Goal: Find specific page/section: Find specific page/section

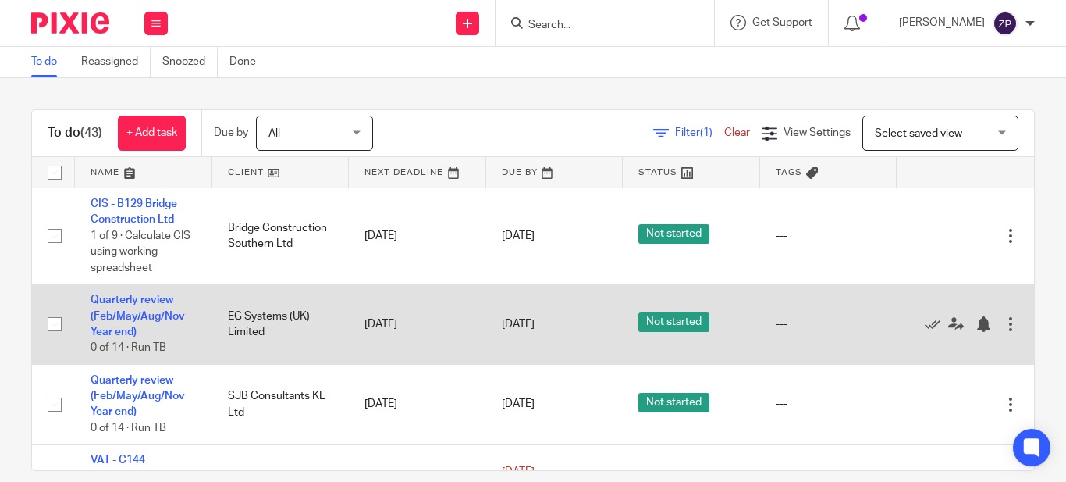
scroll to position [1916, 0]
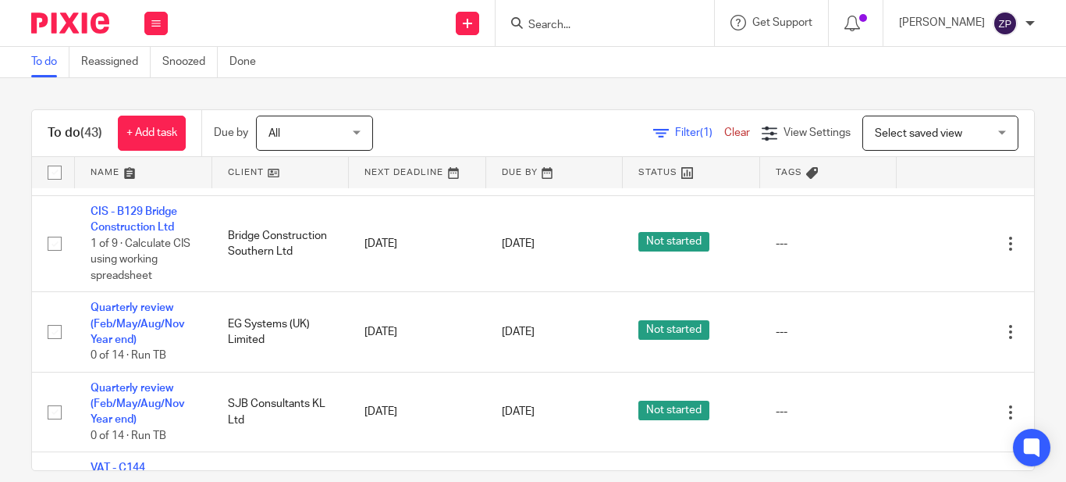
click at [357, 79] on div "To do (43) + Add task Due by All All Today Tomorrow This week Next week This mo…" at bounding box center [533, 280] width 1066 height 404
click at [144, 30] on div "Work Email Clients Team Reports Settings" at bounding box center [156, 23] width 55 height 46
click at [148, 94] on link "Email" at bounding box center [148, 95] width 26 height 11
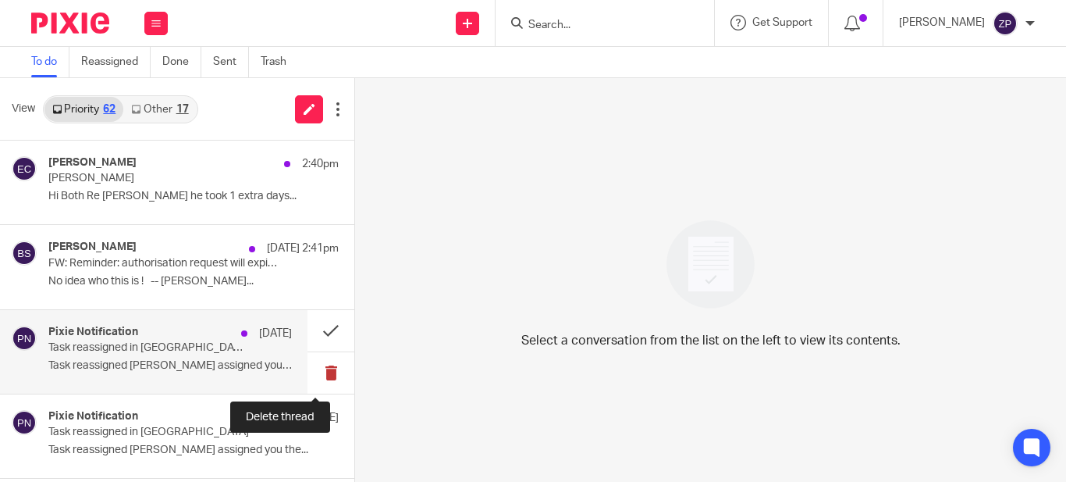
click at [314, 371] on button at bounding box center [331, 372] width 47 height 41
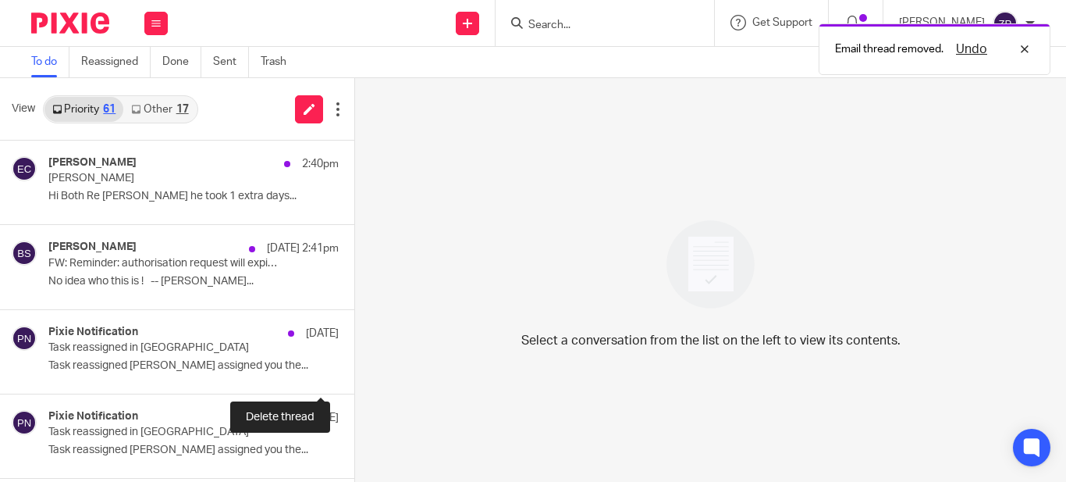
click at [354, 371] on button at bounding box center [360, 372] width 12 height 41
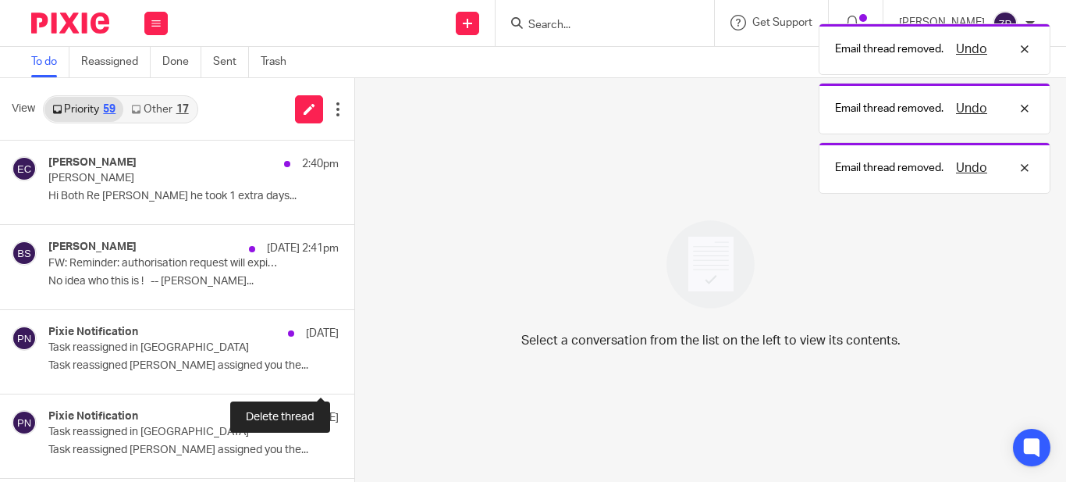
click at [354, 371] on button at bounding box center [360, 372] width 12 height 41
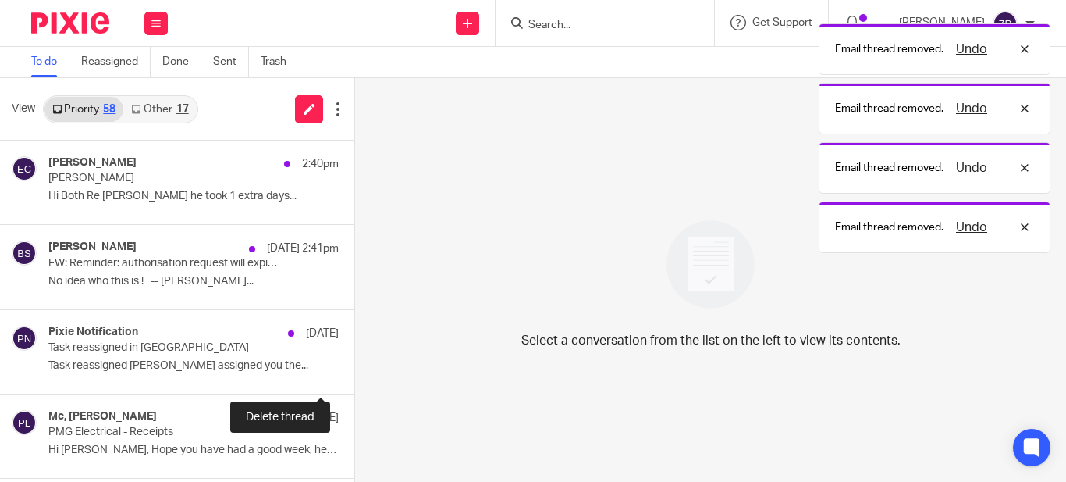
click at [354, 371] on button at bounding box center [360, 372] width 12 height 41
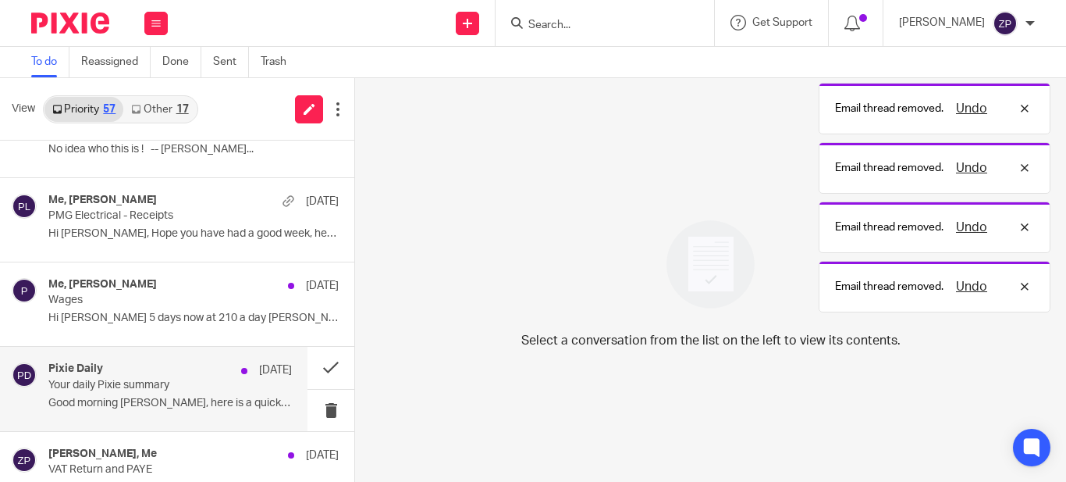
scroll to position [210, 0]
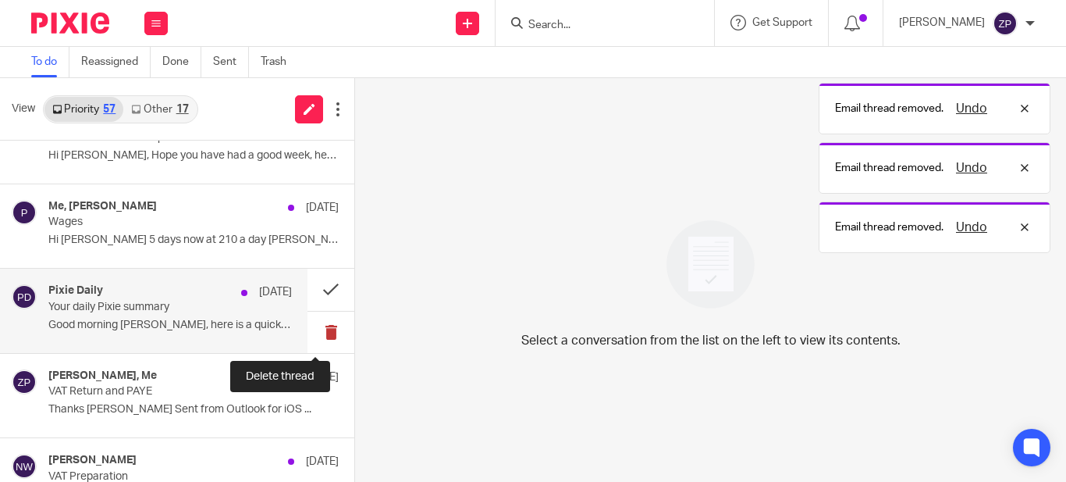
click at [317, 329] on button at bounding box center [331, 331] width 47 height 41
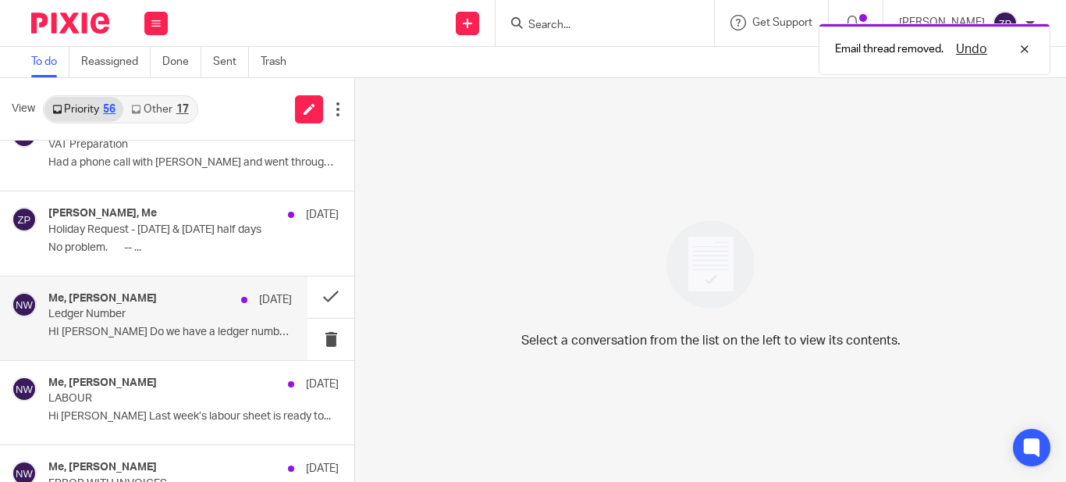
scroll to position [444, 0]
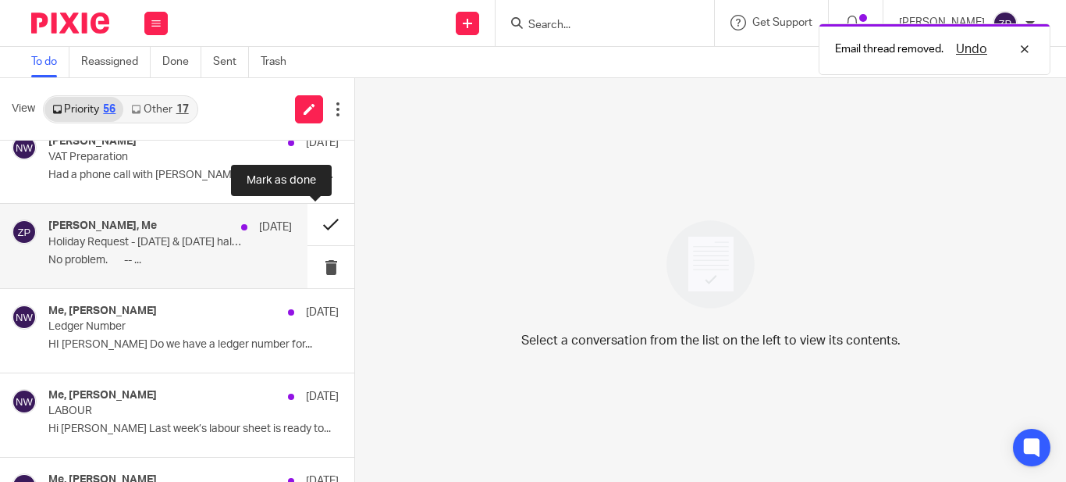
click at [316, 227] on button at bounding box center [331, 224] width 47 height 41
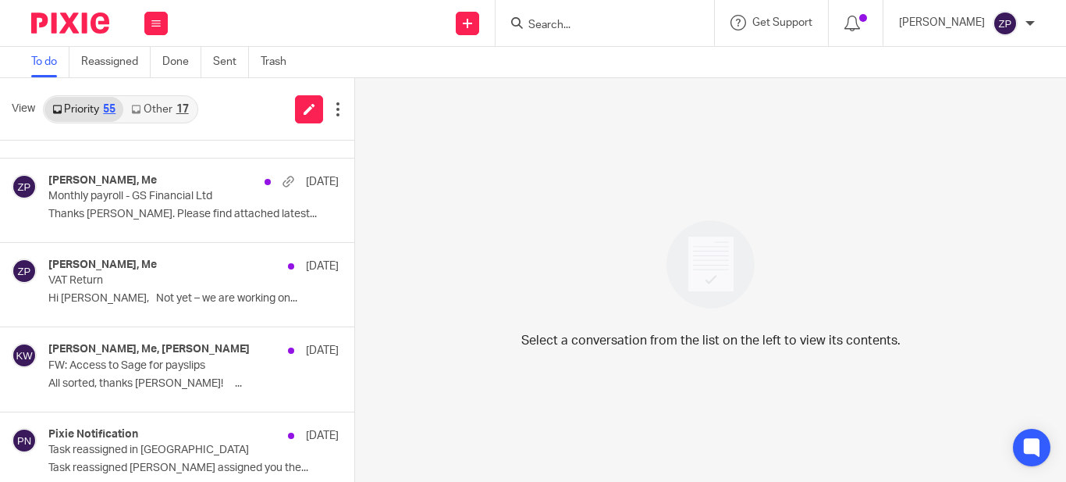
scroll to position [912, 0]
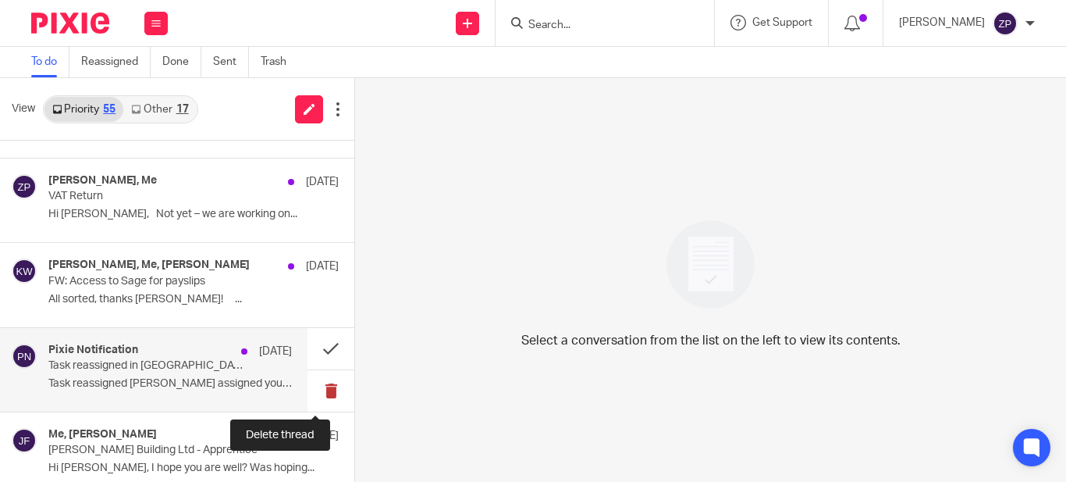
click at [318, 390] on button at bounding box center [331, 390] width 47 height 41
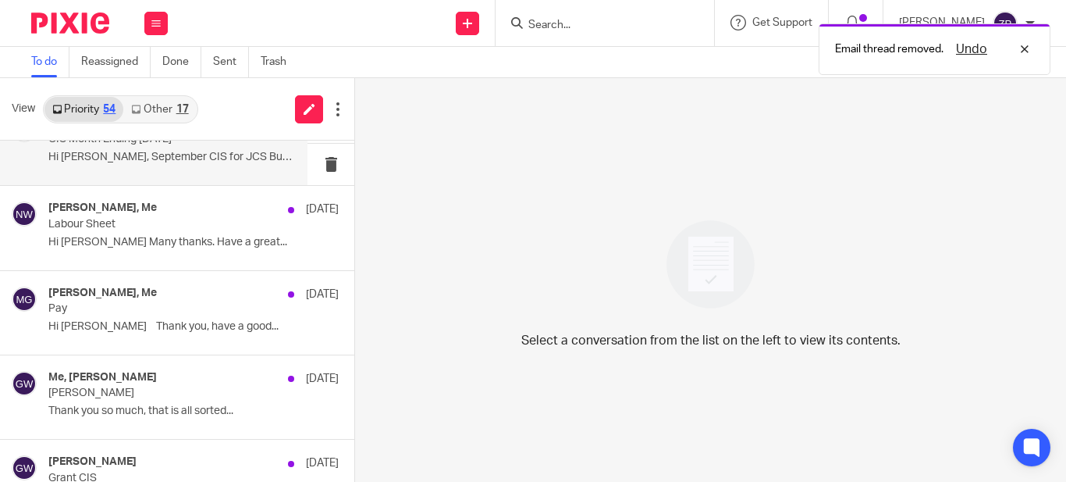
scroll to position [1225, 0]
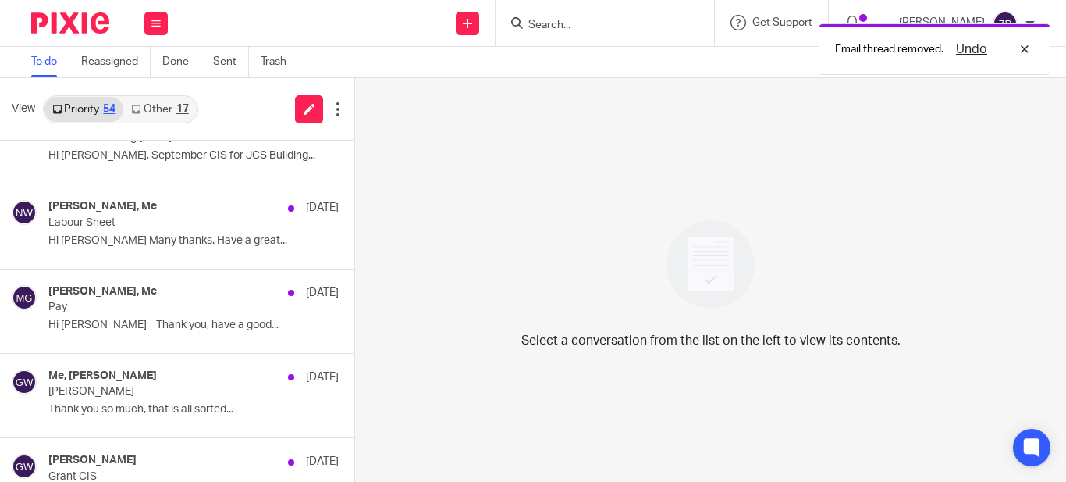
click at [172, 112] on link "Other 17" at bounding box center [159, 109] width 73 height 25
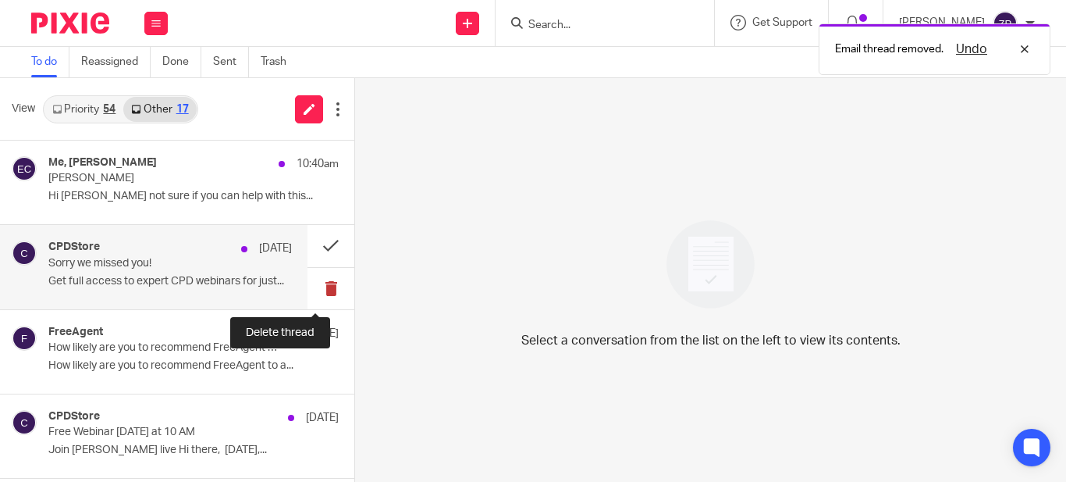
click at [321, 290] on button at bounding box center [331, 288] width 47 height 41
click at [320, 290] on button at bounding box center [331, 288] width 47 height 41
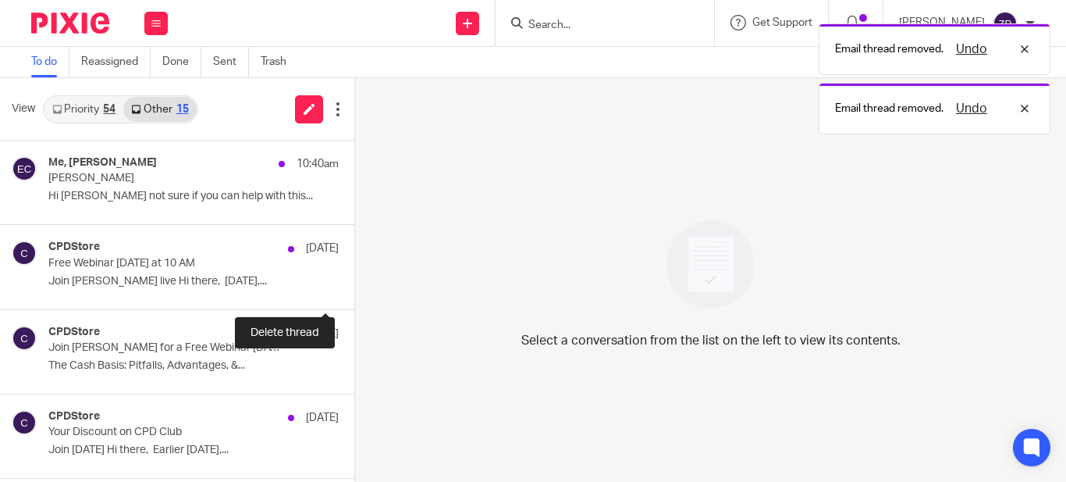
click at [354, 290] on button at bounding box center [360, 288] width 12 height 41
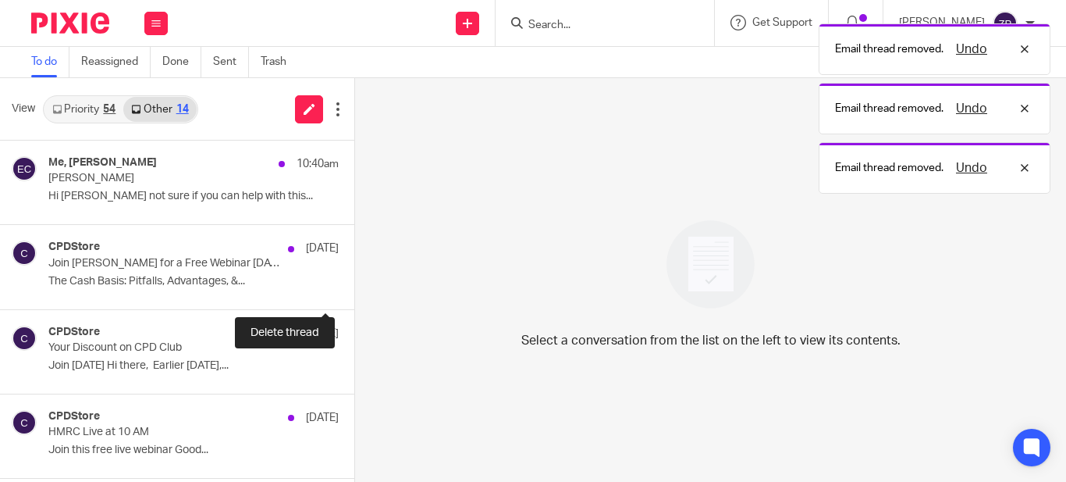
click at [354, 290] on button at bounding box center [360, 288] width 12 height 41
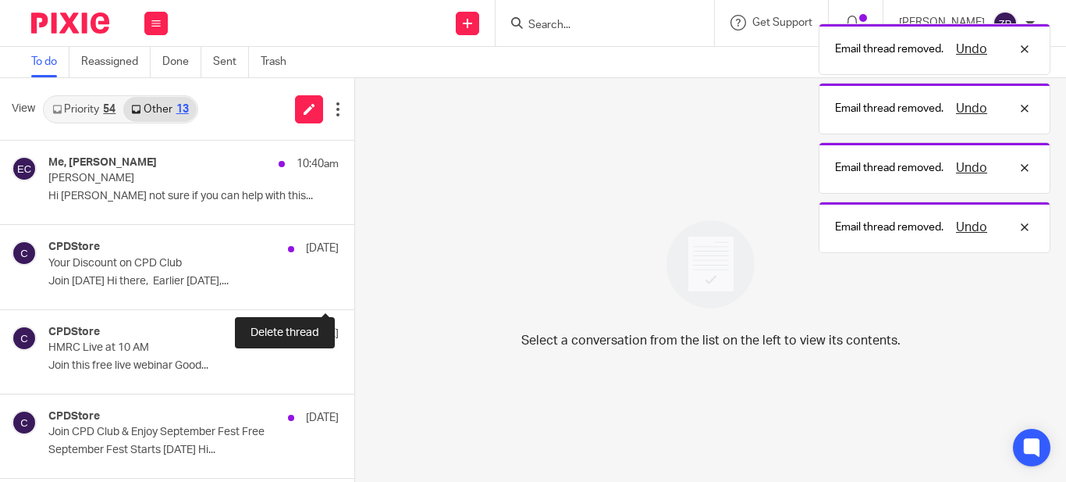
click at [354, 290] on button at bounding box center [360, 288] width 12 height 41
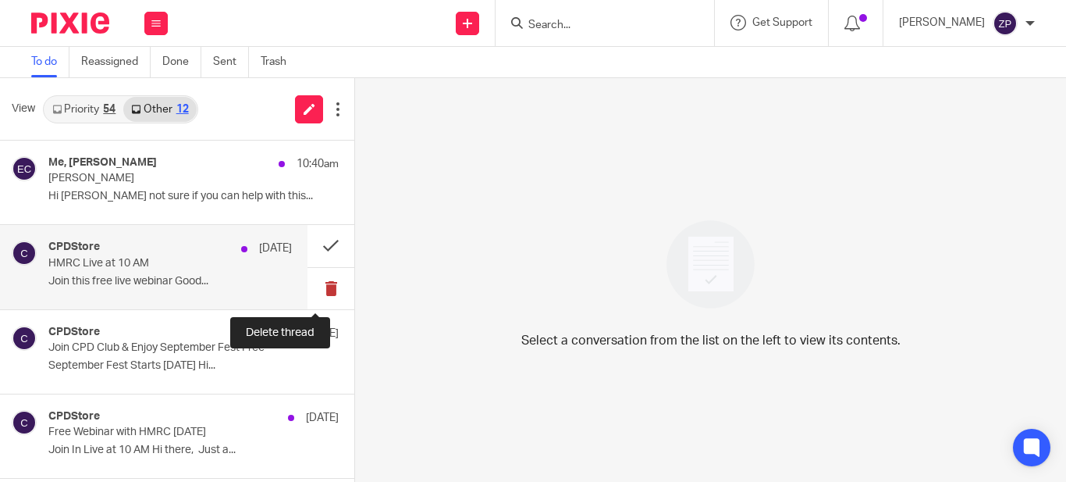
click at [314, 285] on button at bounding box center [331, 288] width 47 height 41
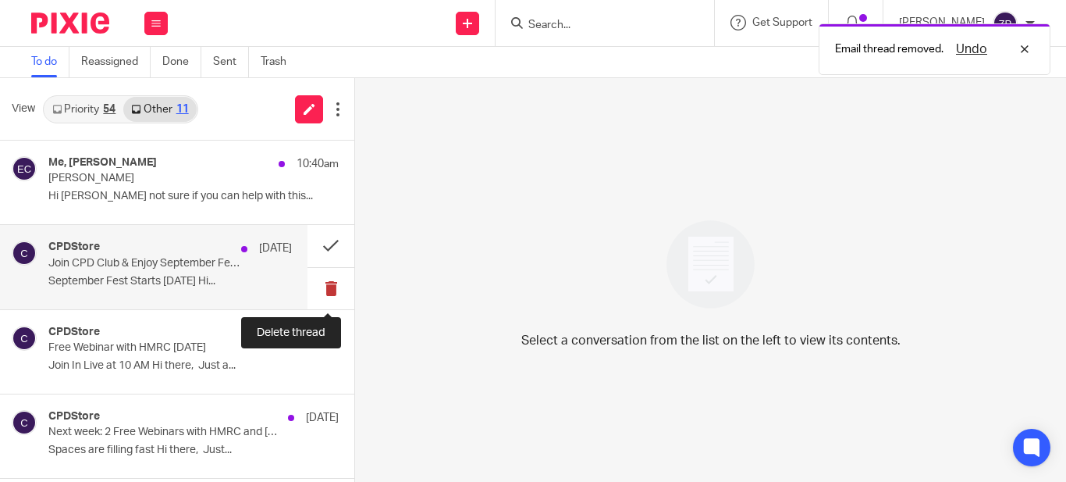
click at [320, 285] on button at bounding box center [331, 288] width 47 height 41
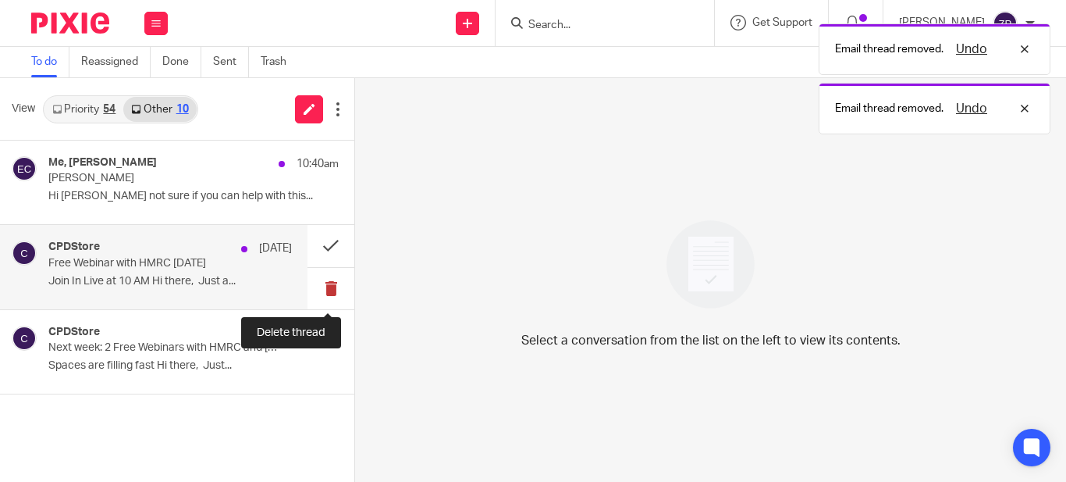
click at [332, 285] on button at bounding box center [331, 288] width 47 height 41
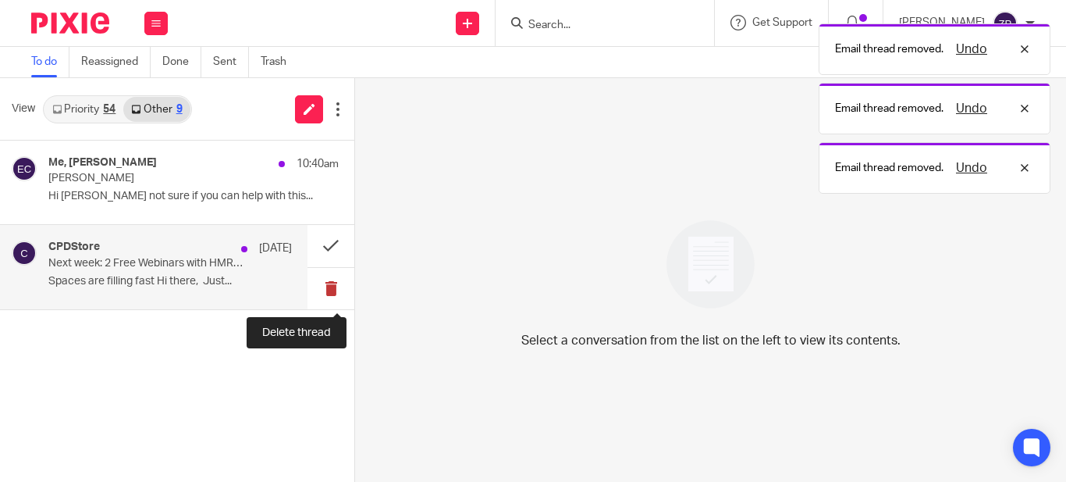
click at [328, 288] on button at bounding box center [331, 288] width 47 height 41
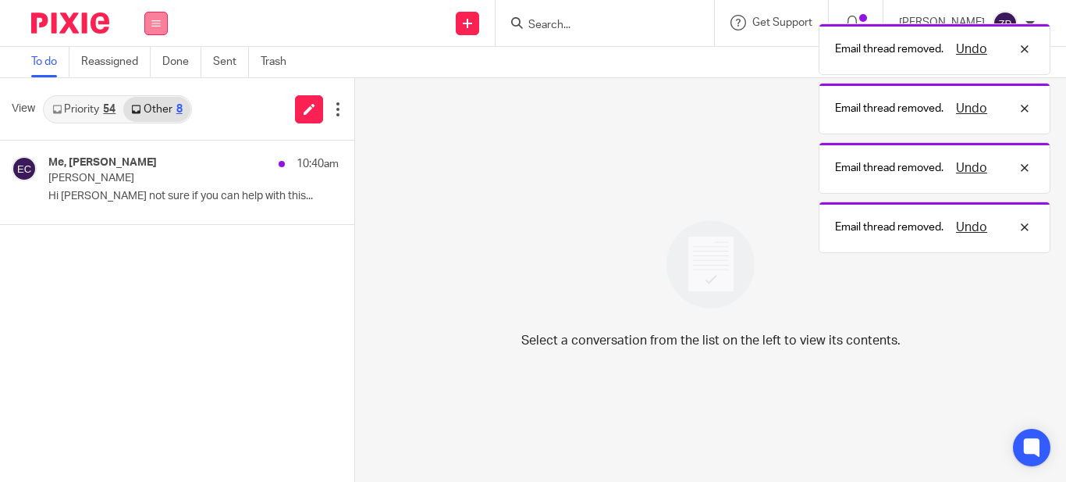
click at [156, 16] on button at bounding box center [155, 23] width 23 height 23
click at [151, 95] on link "Email" at bounding box center [149, 95] width 28 height 11
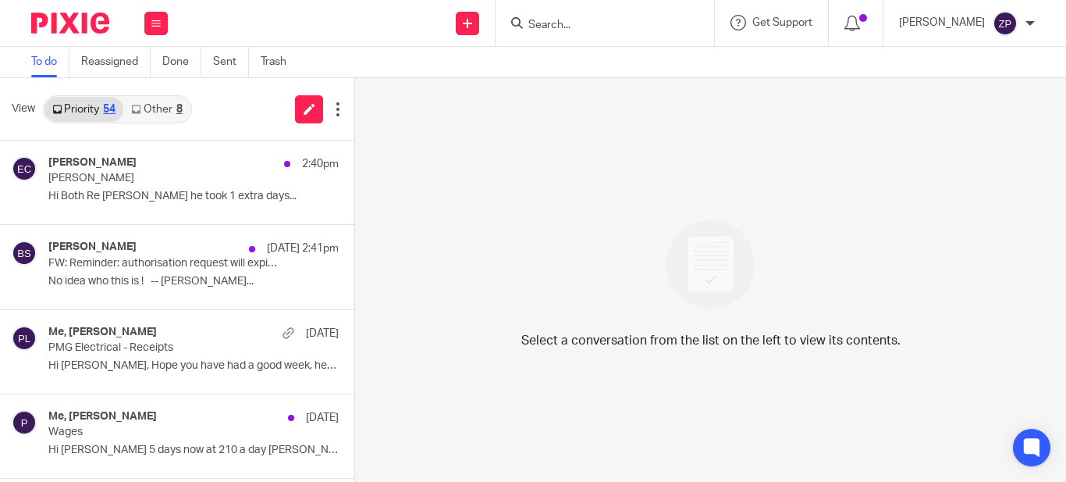
click at [160, 116] on link "Other 8" at bounding box center [156, 109] width 66 height 25
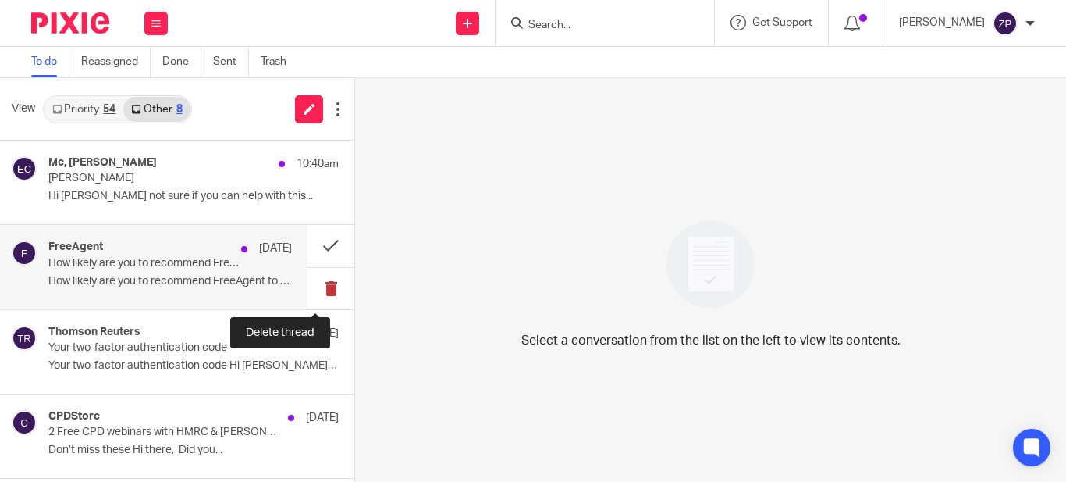
click at [316, 286] on button at bounding box center [331, 288] width 47 height 41
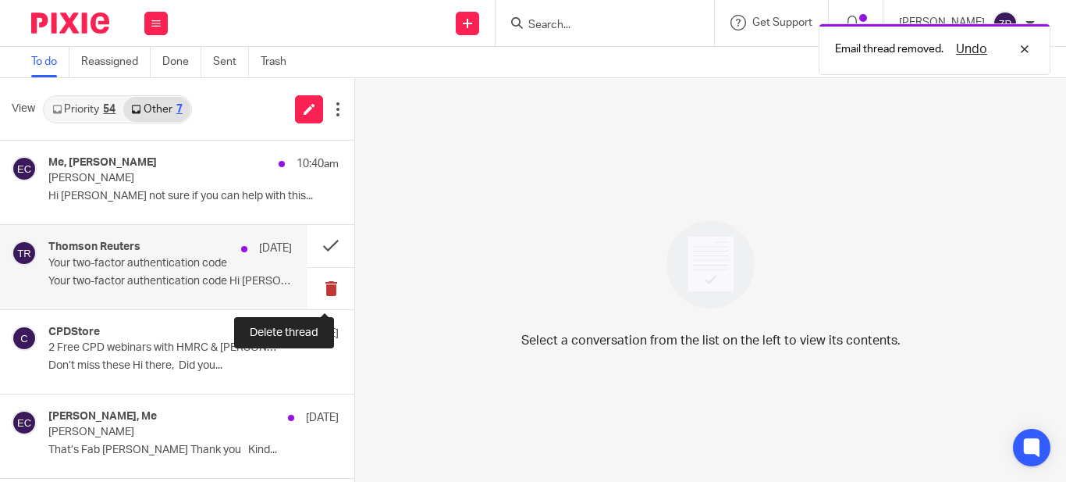
click at [316, 286] on button at bounding box center [331, 288] width 47 height 41
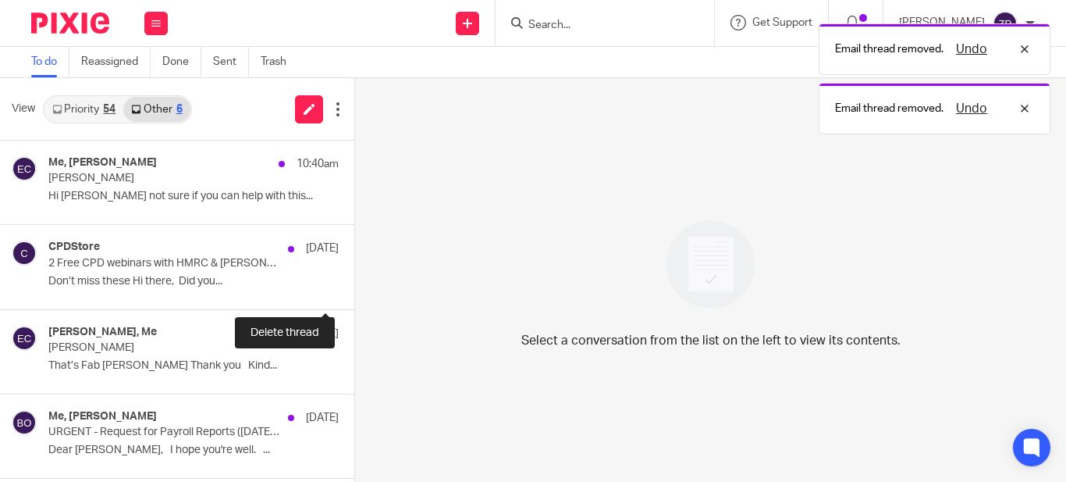
click at [354, 286] on button at bounding box center [360, 288] width 12 height 41
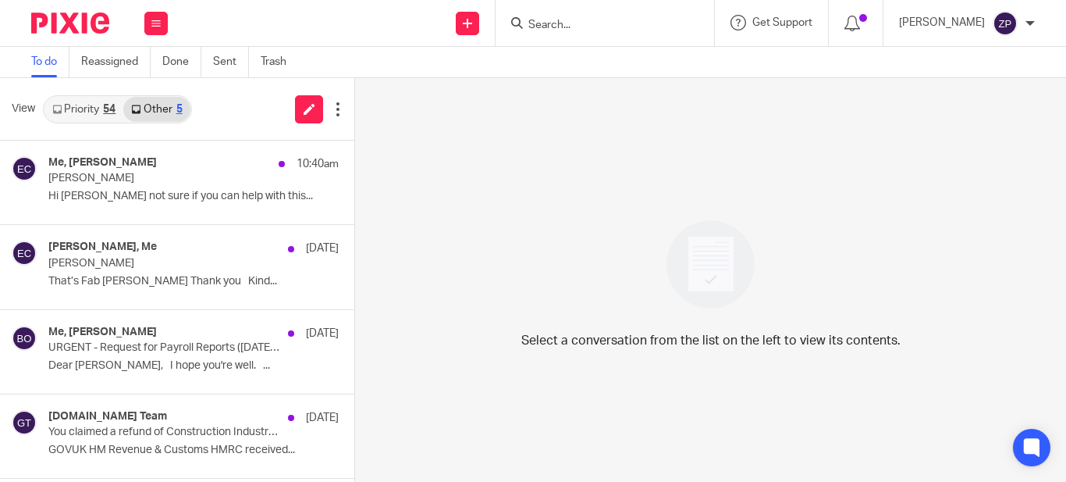
click at [81, 22] on img at bounding box center [70, 22] width 78 height 21
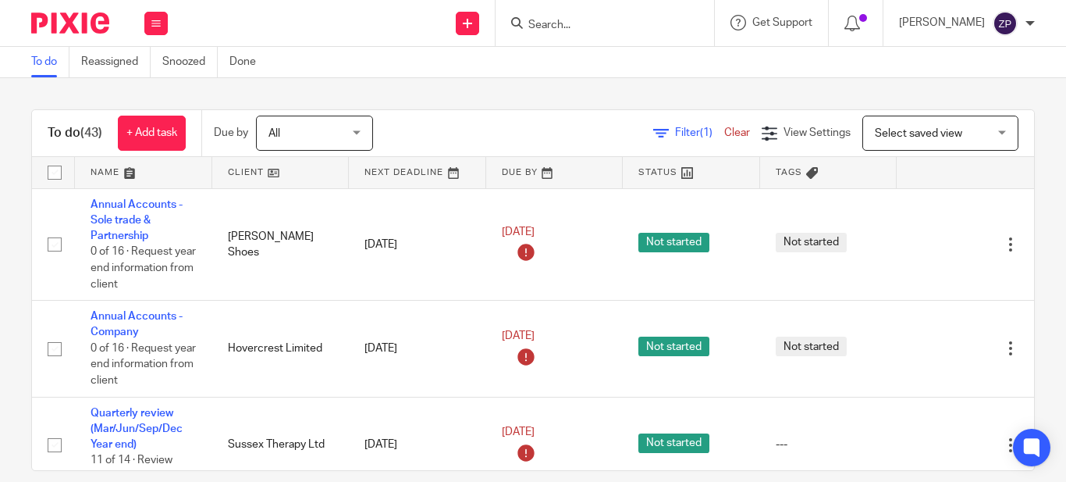
click at [589, 25] on input "Search" at bounding box center [597, 26] width 141 height 14
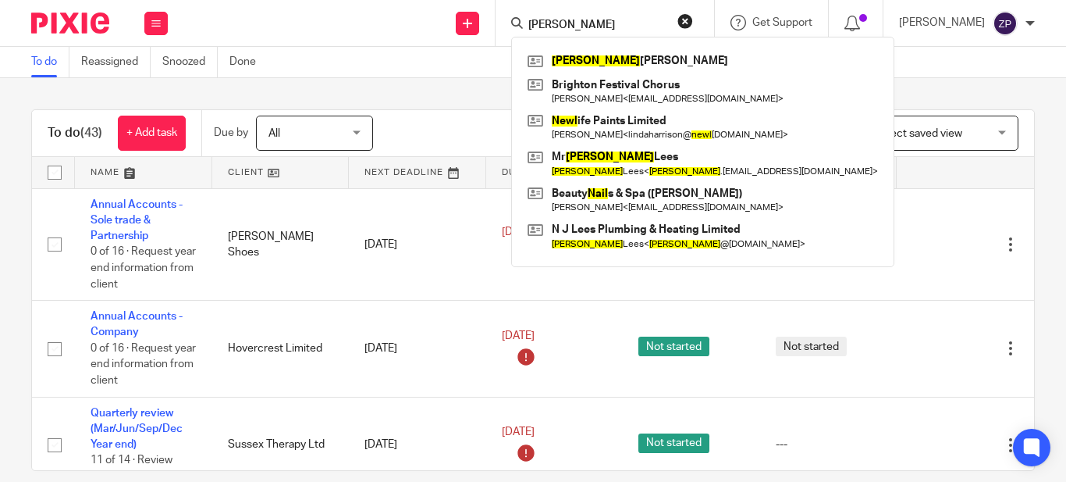
type input "neil"
click at [480, 96] on div "To do (43) + Add task Due by All All [DATE] [DATE] This week Next week This mon…" at bounding box center [533, 280] width 1066 height 404
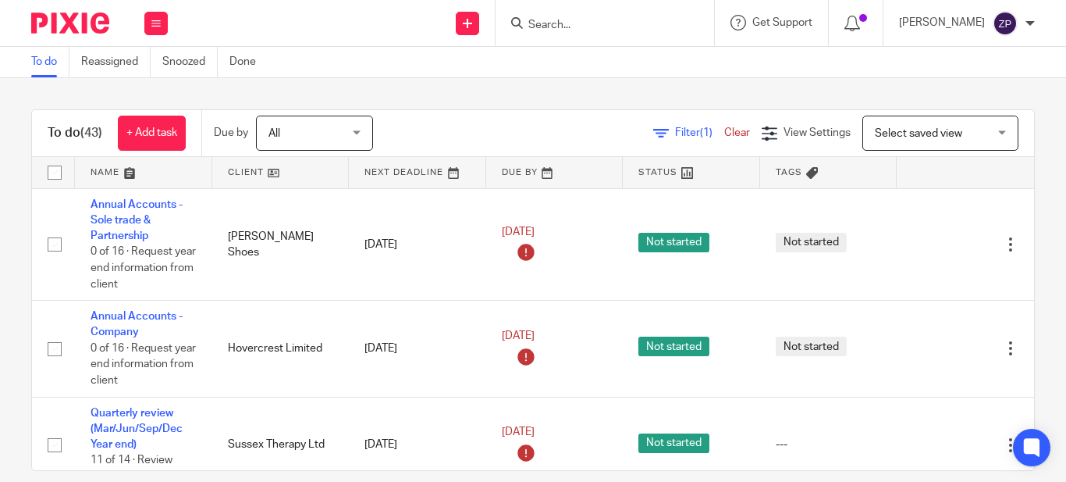
click at [606, 26] on input "Search" at bounding box center [597, 26] width 141 height 14
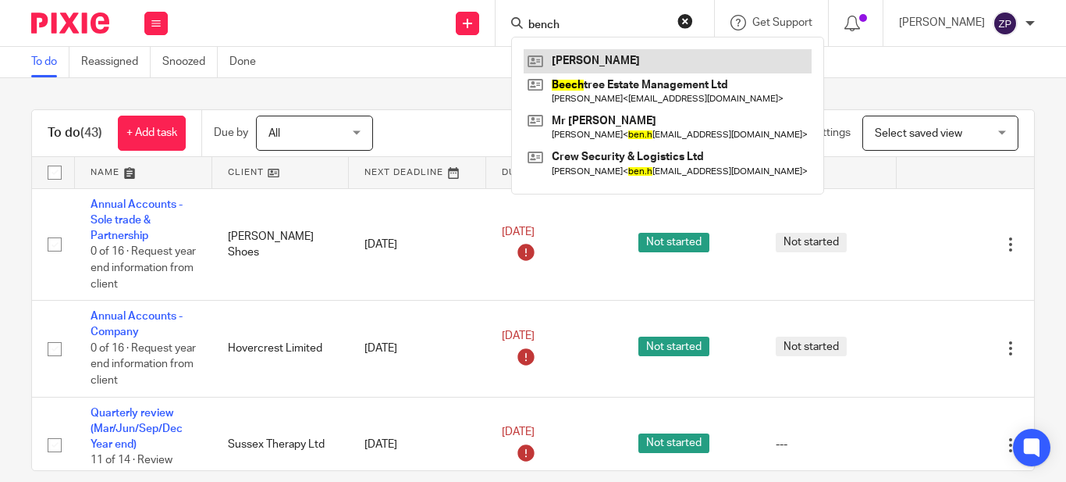
type input "bench"
click at [626, 55] on link at bounding box center [668, 60] width 288 height 23
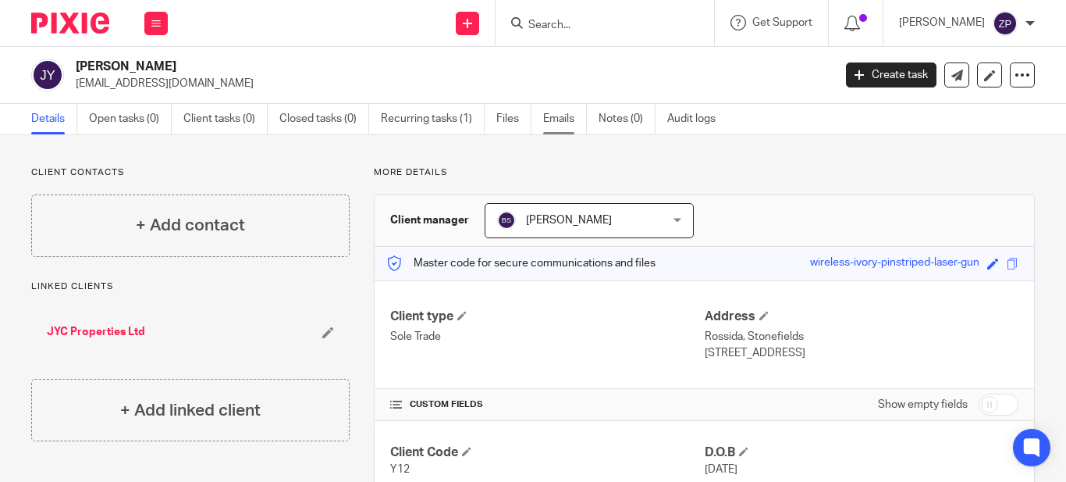
click at [552, 115] on link "Emails" at bounding box center [565, 119] width 44 height 30
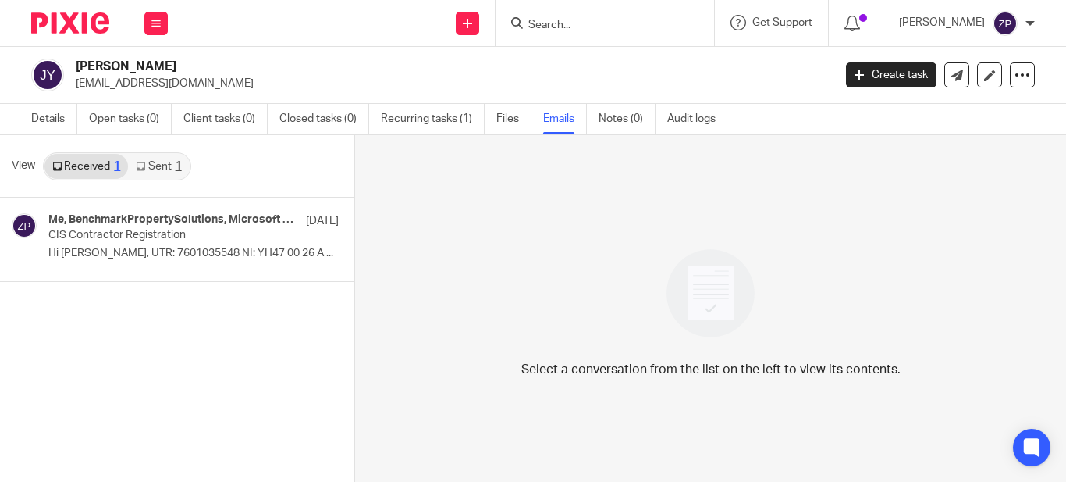
click at [153, 165] on link "Sent 1" at bounding box center [158, 166] width 61 height 25
click at [91, 163] on link "Received 1" at bounding box center [86, 166] width 84 height 25
click at [155, 169] on link "Sent 1" at bounding box center [158, 166] width 61 height 25
click at [89, 169] on link "Received 1" at bounding box center [86, 166] width 84 height 25
click at [93, 11] on div at bounding box center [64, 23] width 129 height 46
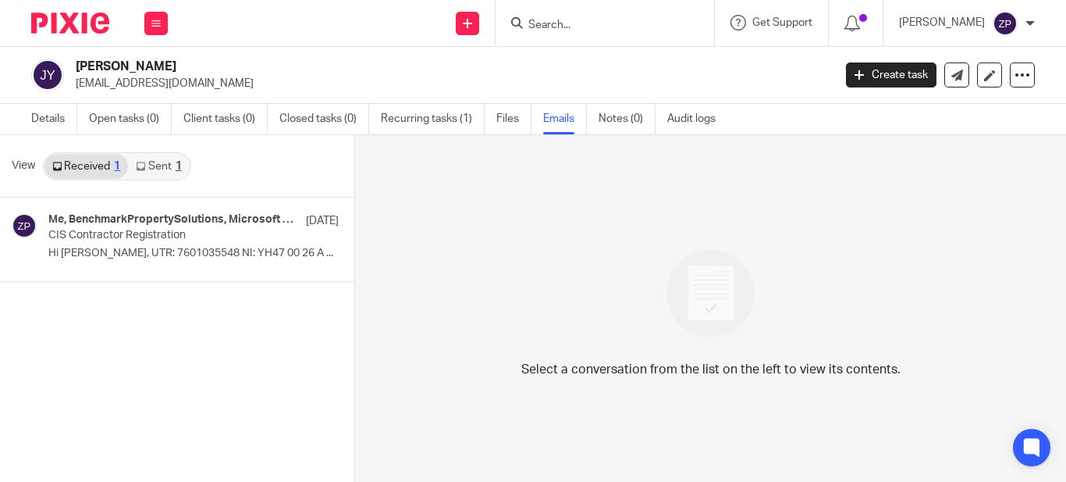
click at [89, 29] on img at bounding box center [70, 22] width 78 height 21
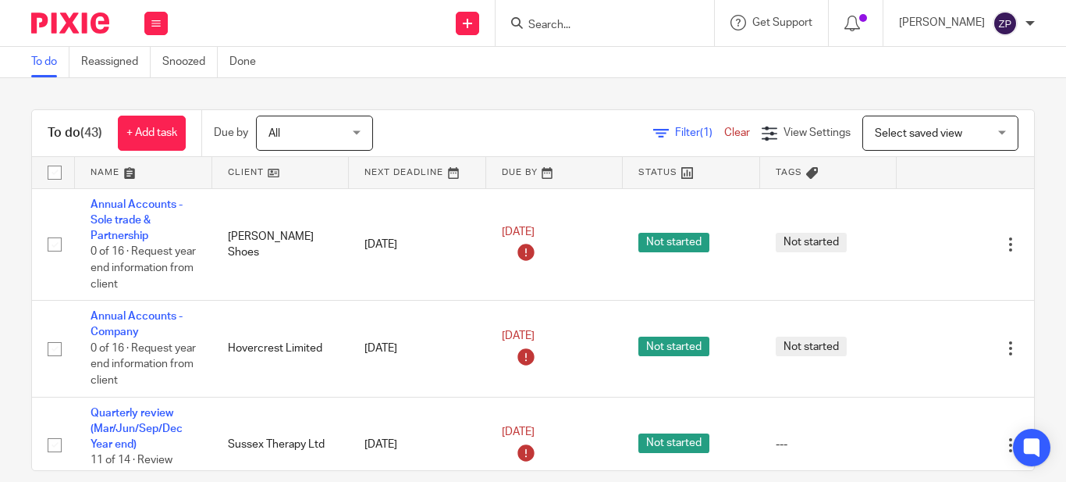
click at [414, 115] on div "To do (43) + Add task Due by All All [DATE] [DATE] This week Next week This mon…" at bounding box center [533, 133] width 1002 height 47
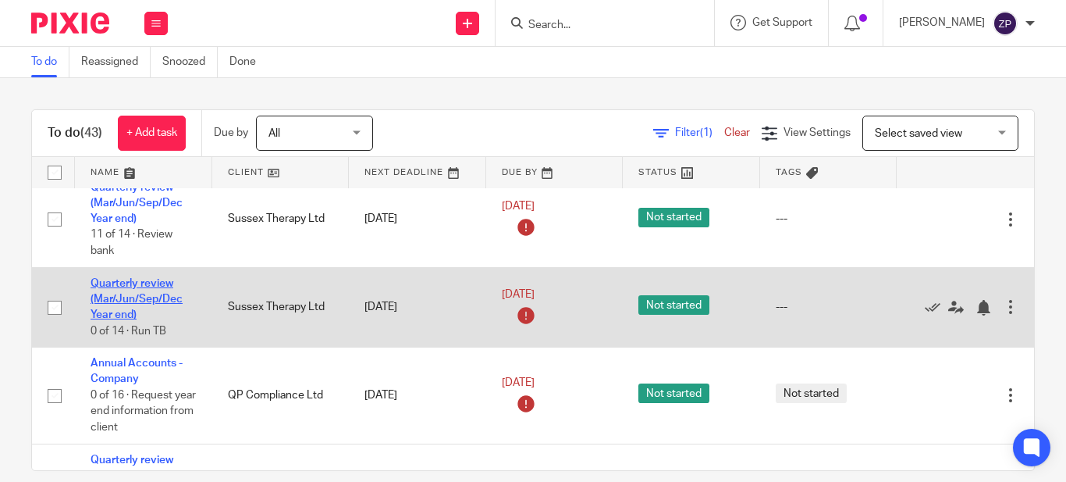
scroll to position [312, 0]
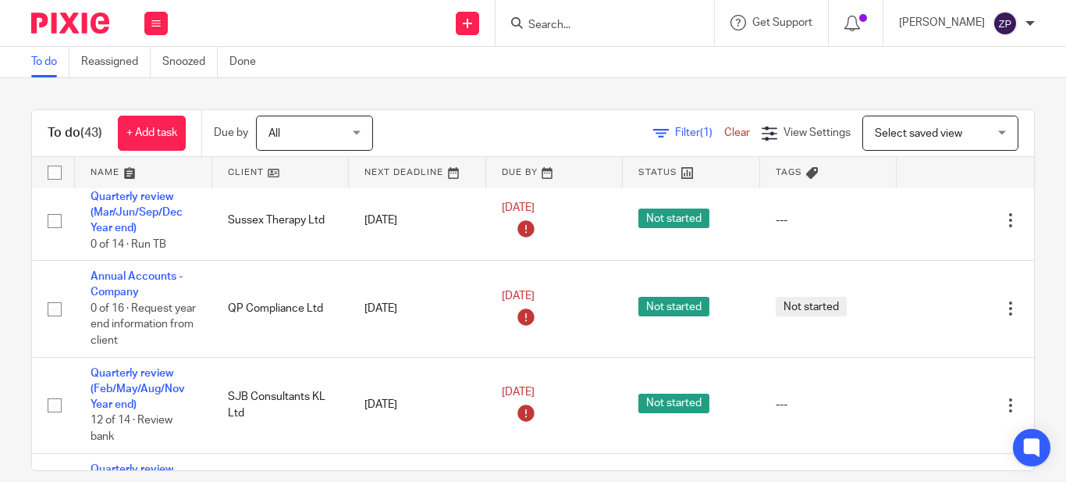
click at [450, 126] on div "Filter (1) Clear View Settings View Settings (1) Filters Clear Save Manage save…" at bounding box center [717, 133] width 634 height 35
